Goal: Transaction & Acquisition: Purchase product/service

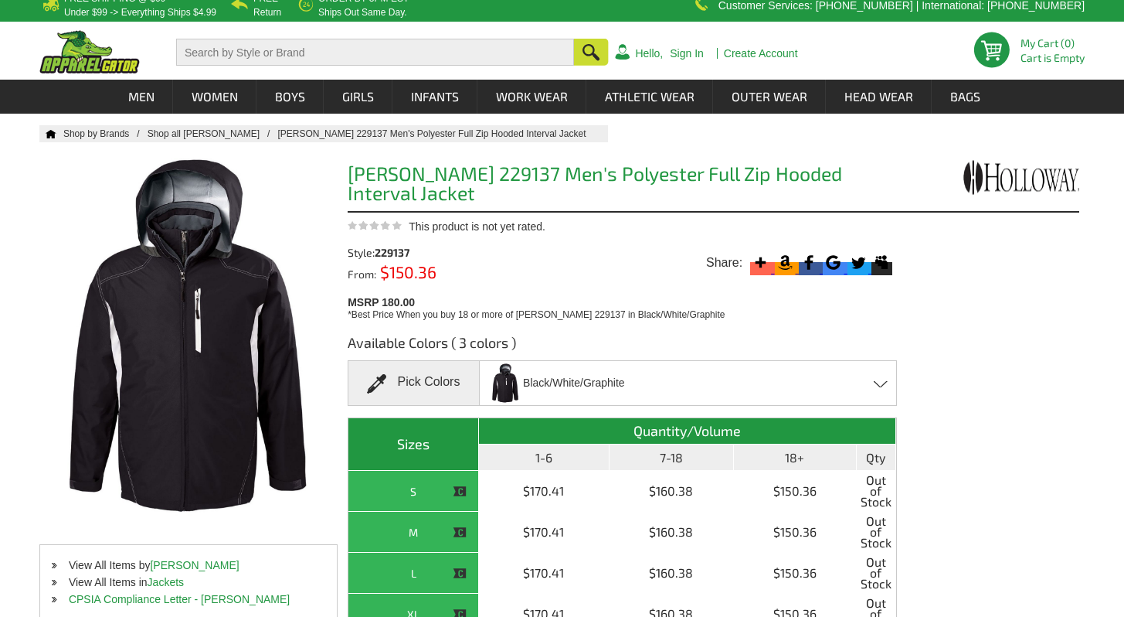
scroll to position [9, 0]
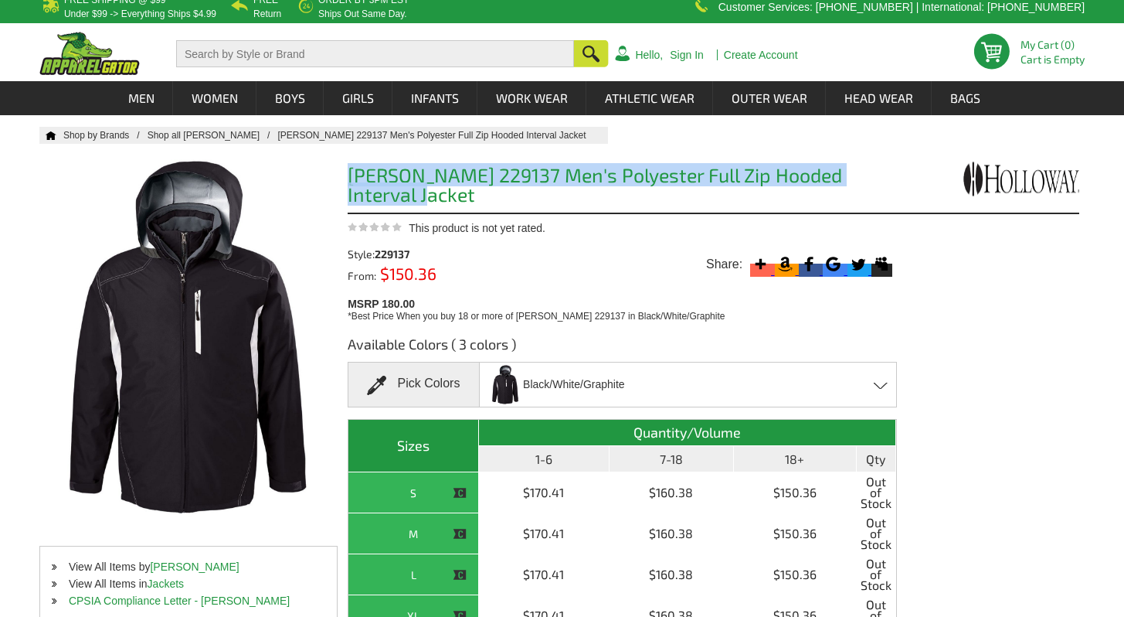
drag, startPoint x: 411, startPoint y: 195, endPoint x: 340, endPoint y: 177, distance: 73.3
click at [340, 177] on div "Home Shop by Brands Shop all [PERSON_NAME][GEOGRAPHIC_DATA][PERSON_NAME] Men's …" at bounding box center [561, 459] width 1045 height 665
copy h1 "[PERSON_NAME] 229137 Men's Polyester Full Zip Hooded Interval Jacket"
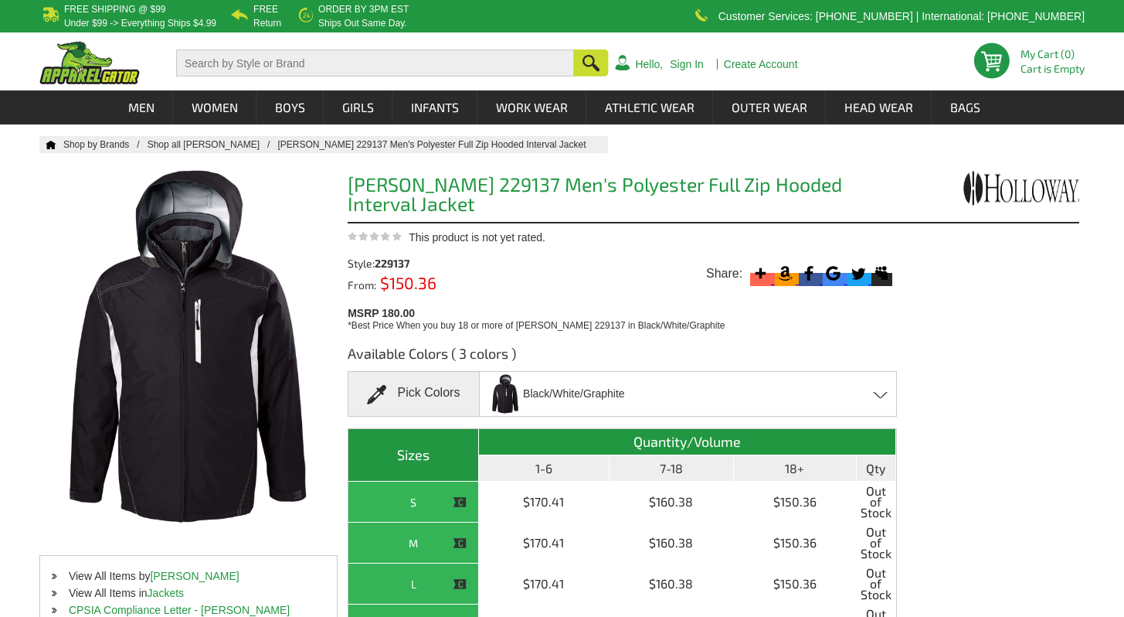
click at [678, 400] on div "Black/White/Graphite Black/White/Graphite - Closeout Carbon/White/Black - Close…" at bounding box center [688, 394] width 418 height 46
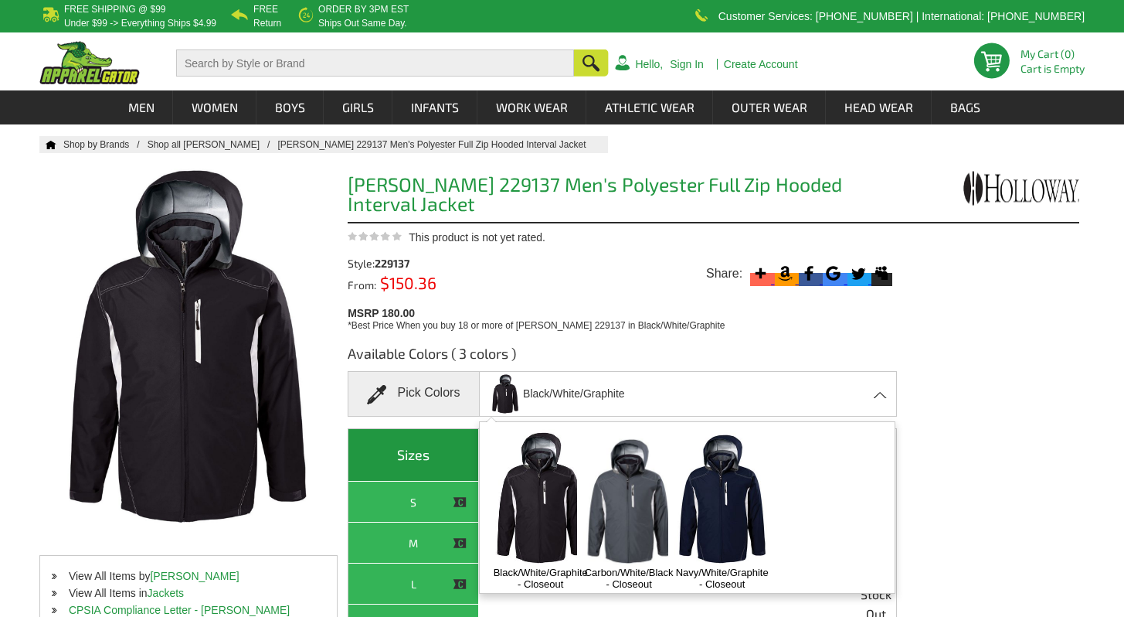
click at [730, 504] on img at bounding box center [722, 498] width 108 height 135
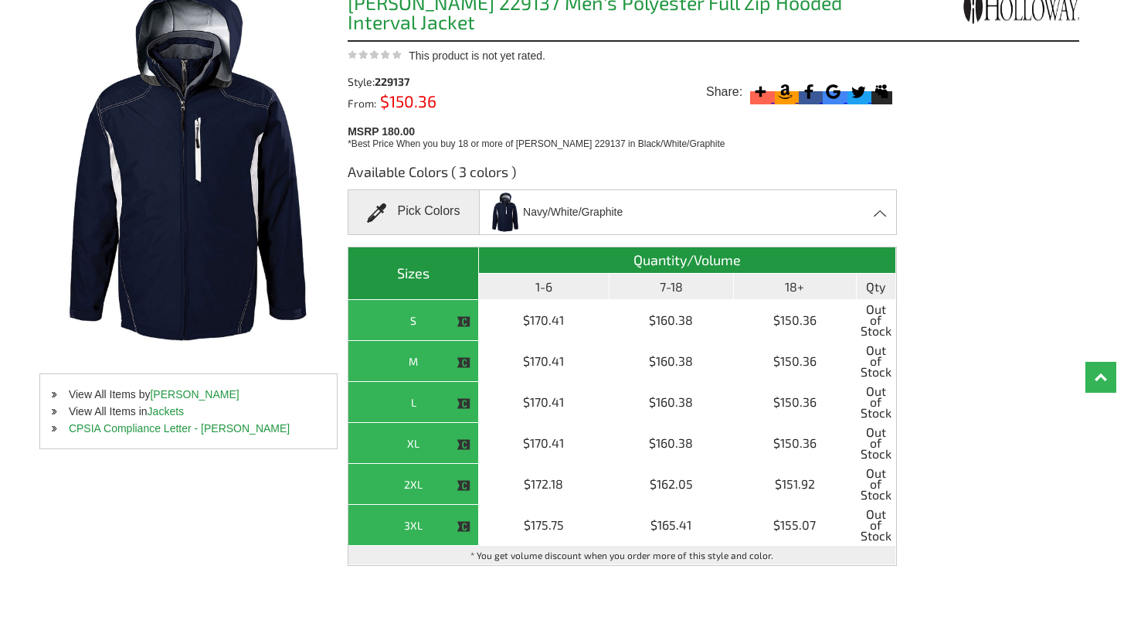
scroll to position [190, 0]
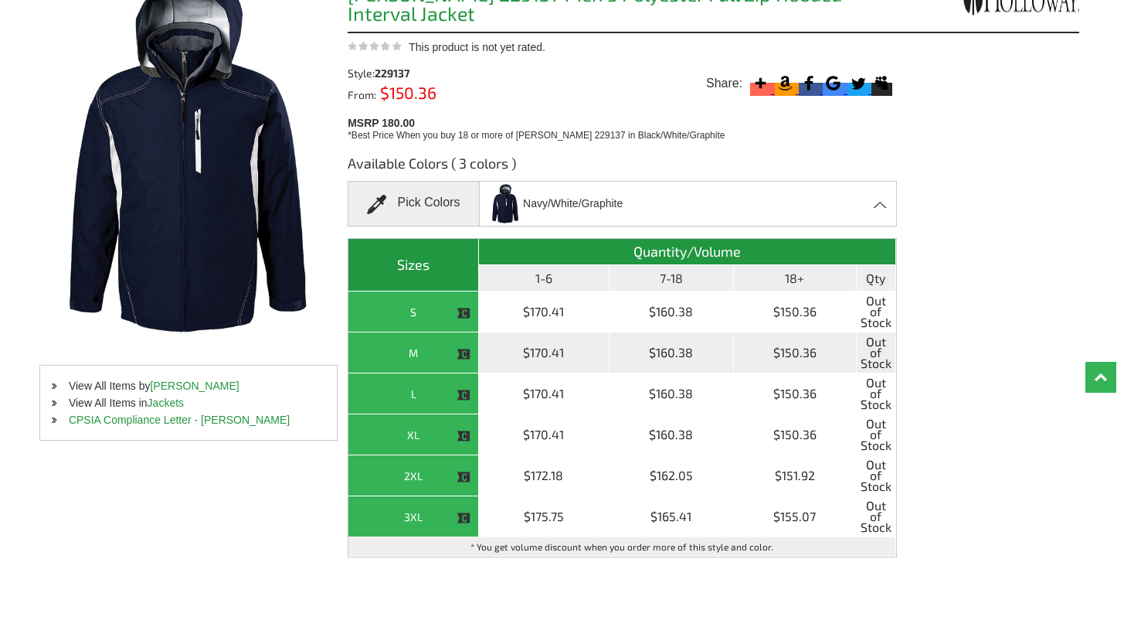
click at [519, 355] on td "$170.41" at bounding box center [544, 352] width 131 height 41
click at [454, 355] on th "M" at bounding box center [413, 352] width 131 height 41
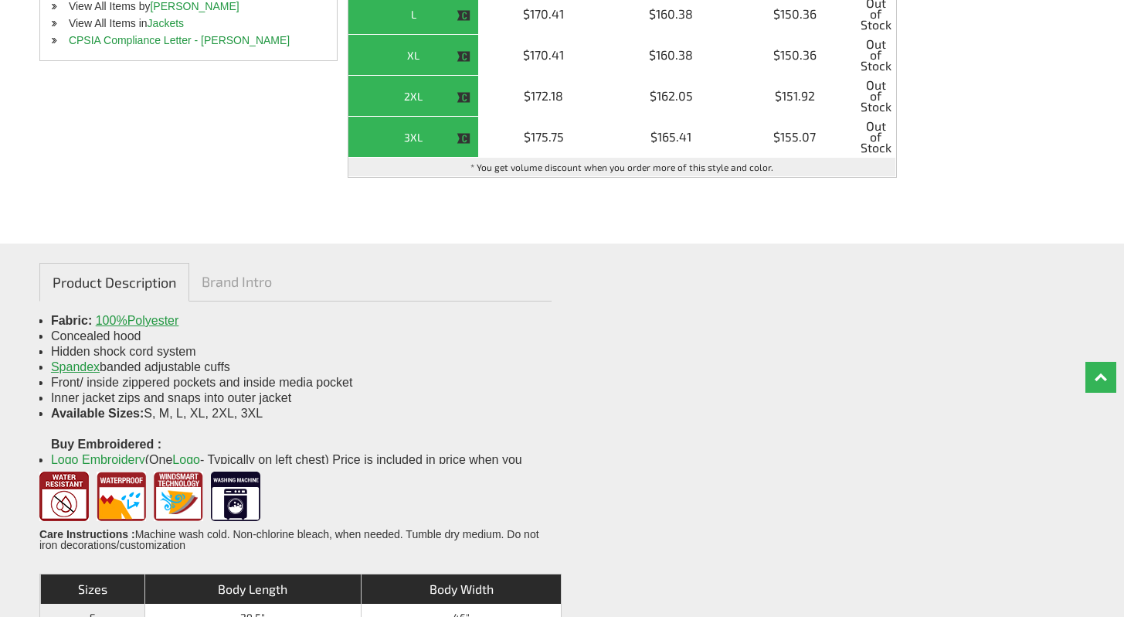
scroll to position [0, 0]
